Goal: Information Seeking & Learning: Learn about a topic

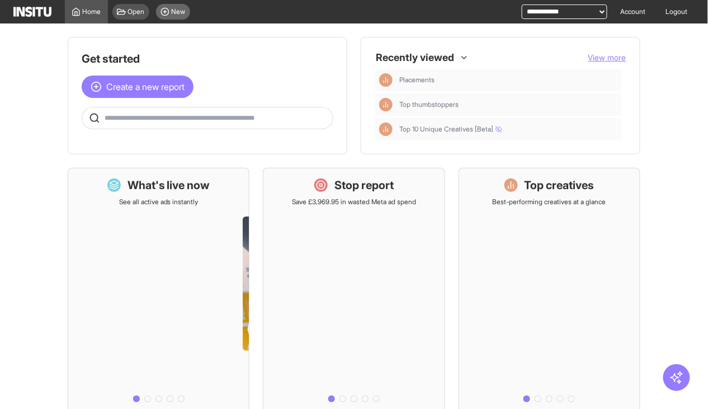
click at [175, 15] on span "New" at bounding box center [179, 11] width 14 height 9
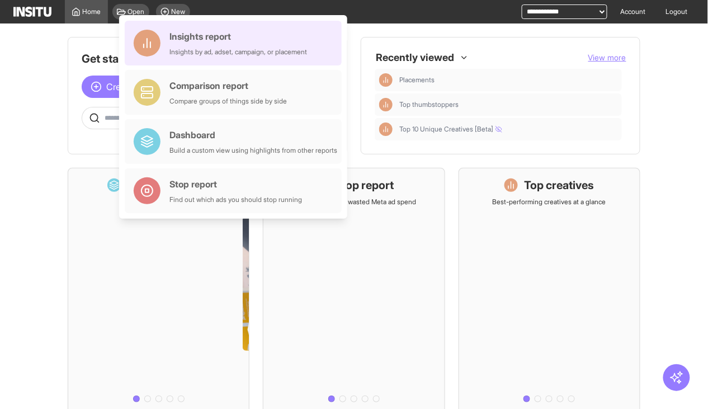
click at [206, 42] on div "Insights report" at bounding box center [238, 36] width 138 height 13
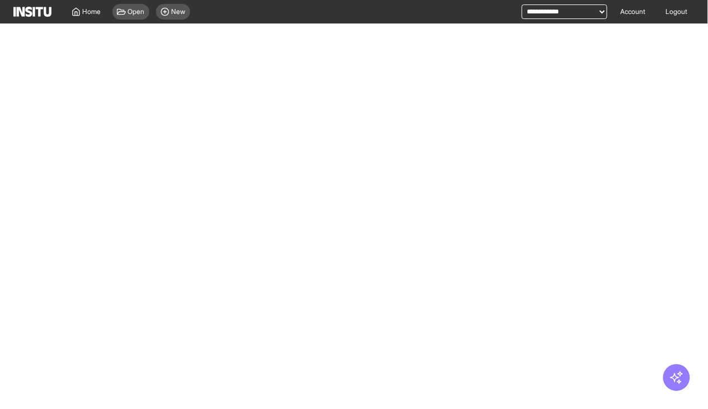
select select "**"
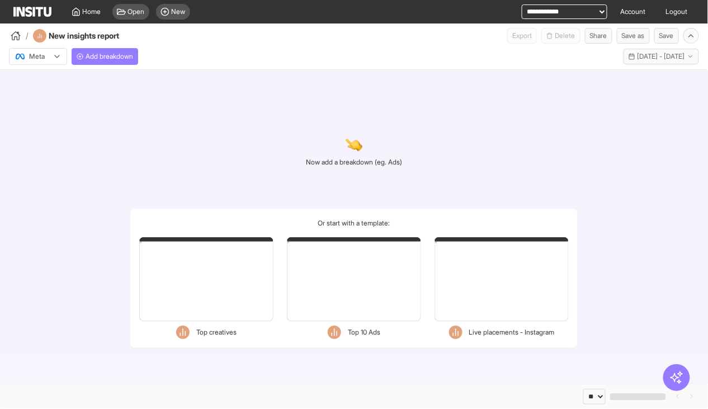
select select "**"
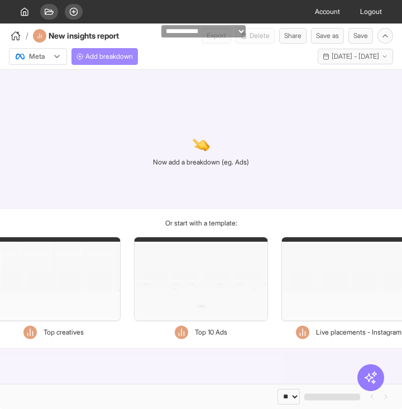
click at [119, 50] on button "Add breakdown" at bounding box center [105, 56] width 67 height 17
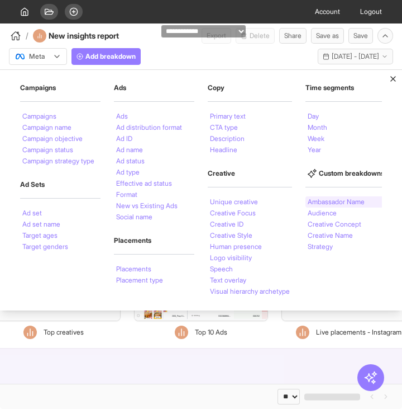
click at [363, 200] on li "Ambassador Name" at bounding box center [336, 201] width 57 height 7
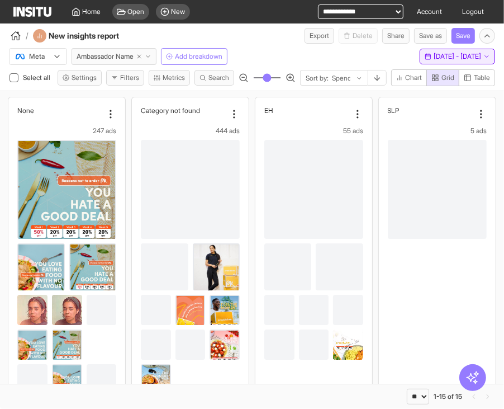
click at [436, 58] on span "[DATE] - [DATE]" at bounding box center [458, 56] width 48 height 9
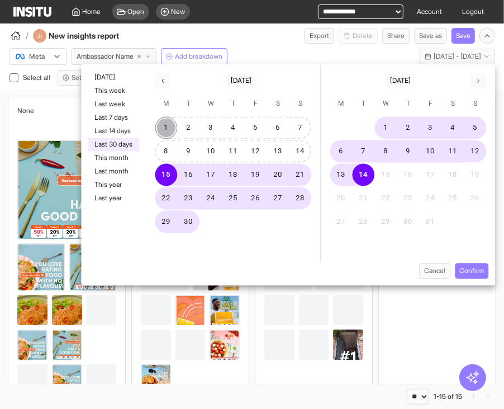
click at [169, 128] on button "1" at bounding box center [166, 128] width 22 height 22
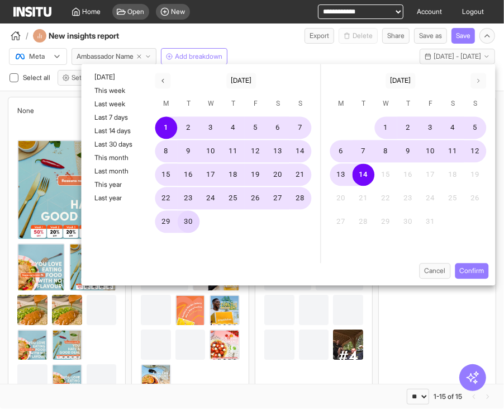
click at [196, 216] on button "30" at bounding box center [189, 222] width 22 height 22
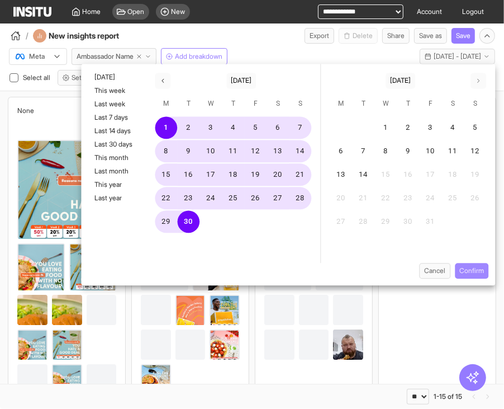
click at [483, 272] on button "Confirm" at bounding box center [472, 271] width 34 height 16
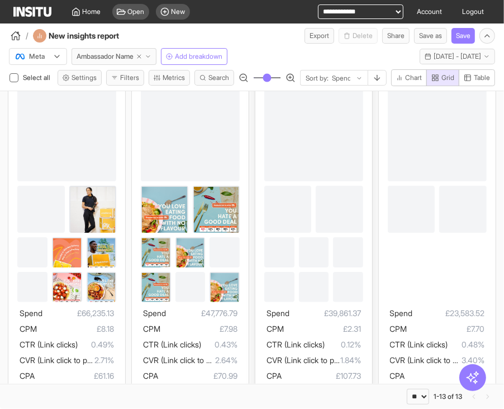
scroll to position [48, 0]
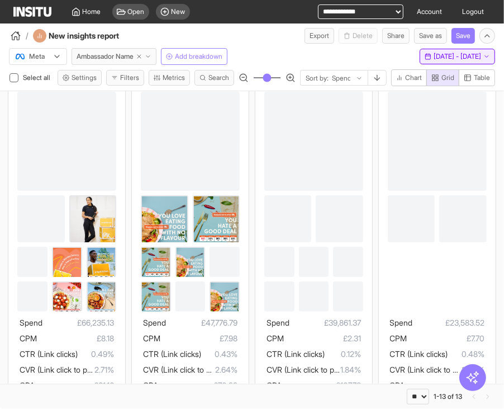
click at [434, 53] on span "[DATE] - [DATE]" at bounding box center [458, 56] width 48 height 9
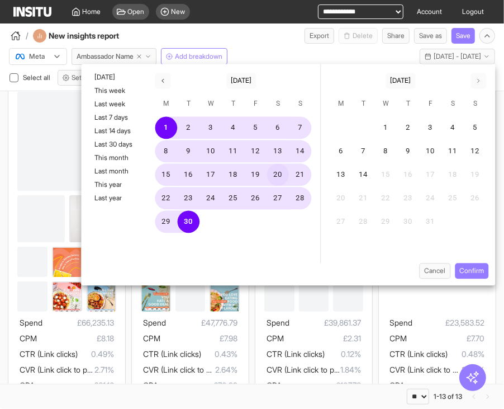
click at [286, 174] on button "20" at bounding box center [278, 175] width 22 height 22
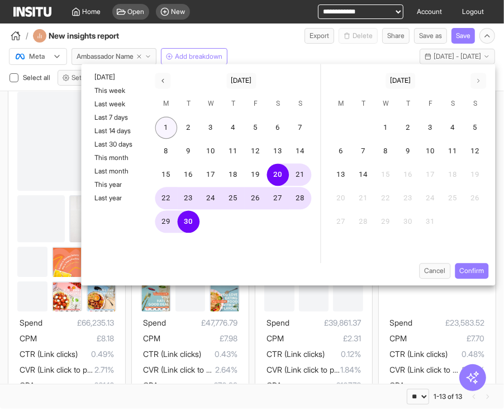
click at [168, 126] on button "1" at bounding box center [166, 128] width 22 height 22
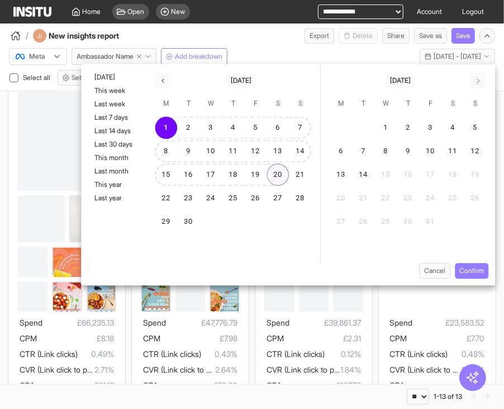
click at [279, 175] on button "20" at bounding box center [278, 175] width 22 height 22
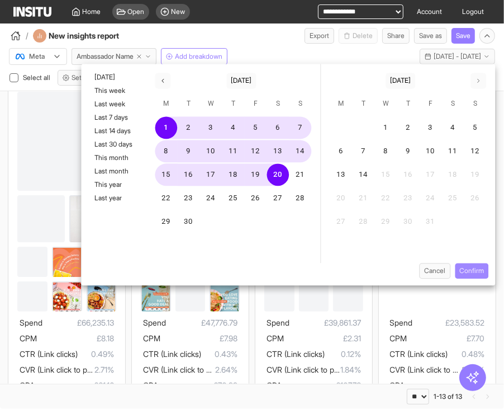
click at [477, 273] on button "Confirm" at bounding box center [472, 271] width 34 height 16
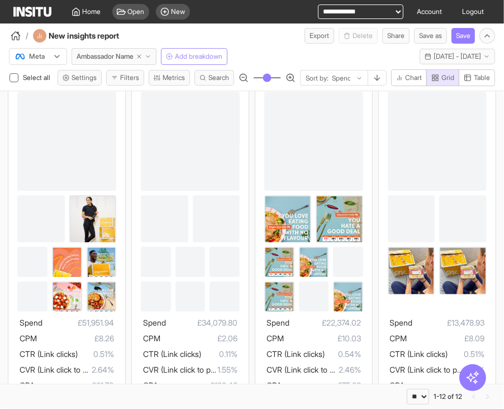
click at [215, 58] on span "Add breakdown" at bounding box center [199, 56] width 48 height 9
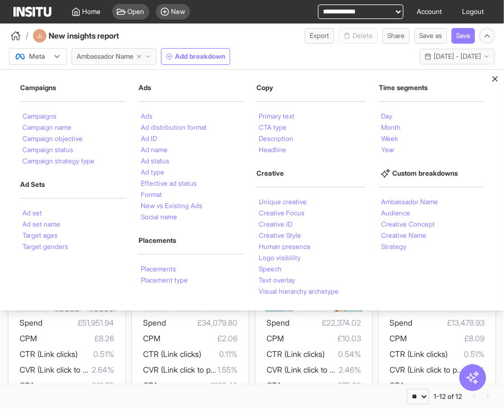
click at [116, 56] on span "Ambassador Name" at bounding box center [105, 56] width 57 height 9
click at [395, 246] on li "Strategy" at bounding box center [393, 246] width 25 height 7
